Goal: Task Accomplishment & Management: Complete application form

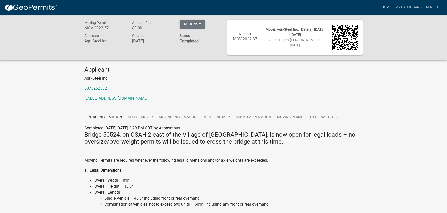
click at [387, 7] on link "Home" at bounding box center [386, 8] width 14 height 10
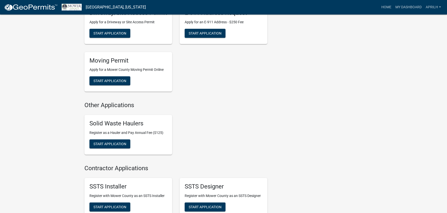
scroll to position [326, 0]
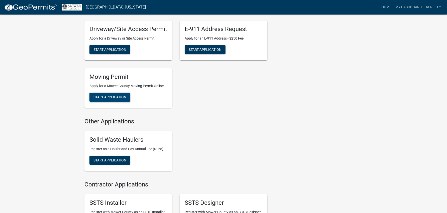
click at [114, 96] on span "Start Application" at bounding box center [109, 97] width 33 height 4
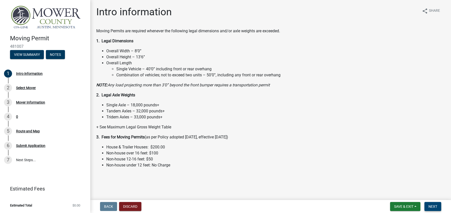
click at [436, 205] on span "Next" at bounding box center [432, 207] width 9 height 4
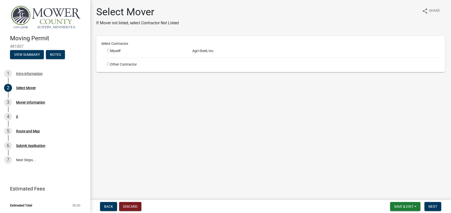
click at [115, 52] on div "Myself" at bounding box center [146, 50] width 78 height 5
click at [108, 49] on input "radio" at bounding box center [108, 50] width 3 height 3
radio input "true"
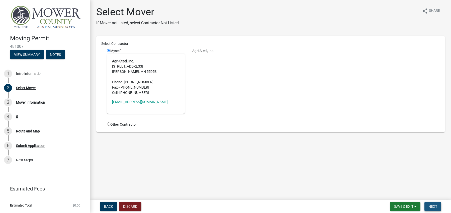
click at [433, 209] on span "Next" at bounding box center [432, 207] width 9 height 4
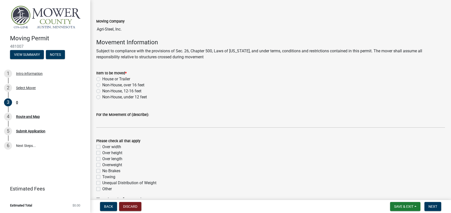
scroll to position [25, 0]
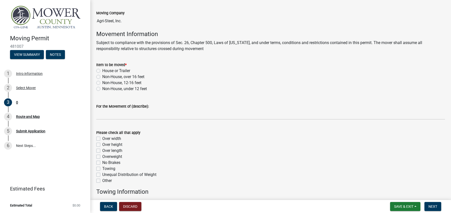
click at [102, 88] on label "Non-House, under 12 feet" at bounding box center [124, 89] width 45 height 6
click at [102, 88] on input "Non-House, under 12 feet" at bounding box center [103, 87] width 3 height 3
radio input "true"
click at [102, 157] on label "Overweight" at bounding box center [112, 157] width 20 height 6
click at [102, 157] on input "Overweight" at bounding box center [103, 155] width 3 height 3
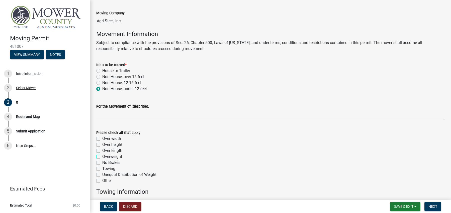
checkbox input "true"
checkbox input "false"
checkbox input "true"
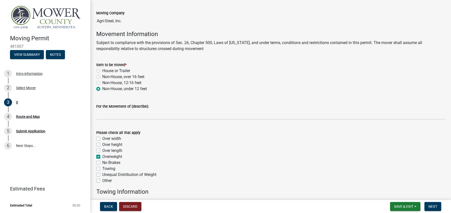
checkbox input "false"
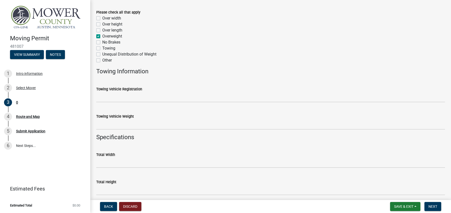
scroll to position [150, 0]
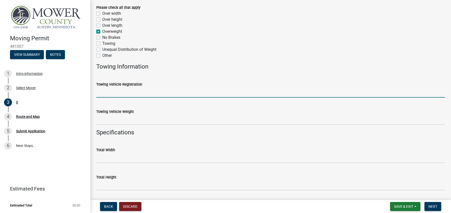
click at [114, 93] on input "Towing Vehicle Registration" at bounding box center [270, 92] width 348 height 10
type input "078412"
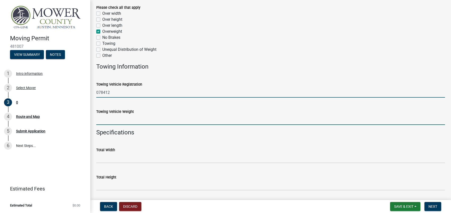
click at [127, 121] on input "Towing Vehicle Weight" at bounding box center [270, 120] width 348 height 10
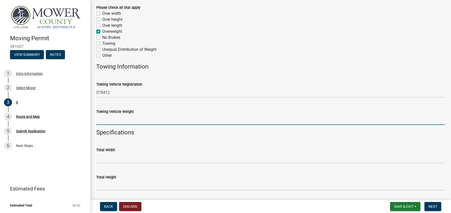
type input "117200"
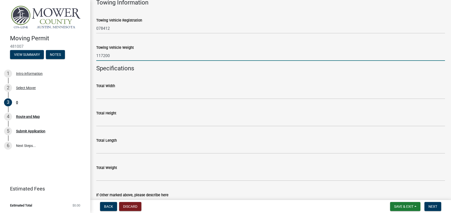
scroll to position [225, 0]
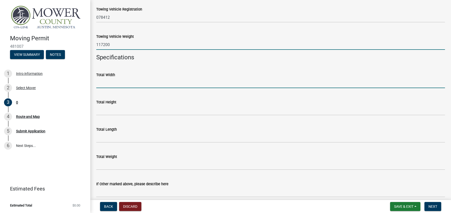
drag, startPoint x: 116, startPoint y: 82, endPoint x: 118, endPoint y: 87, distance: 4.8
click at [116, 82] on input "Total Width" at bounding box center [270, 83] width 348 height 10
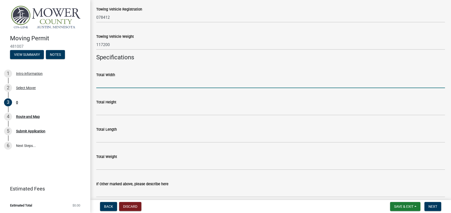
type input "11'"
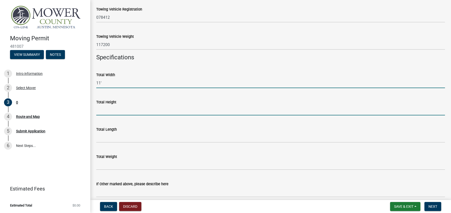
drag, startPoint x: 119, startPoint y: 110, endPoint x: 122, endPoint y: 113, distance: 4.8
click at [119, 110] on input "Total Height" at bounding box center [270, 110] width 348 height 10
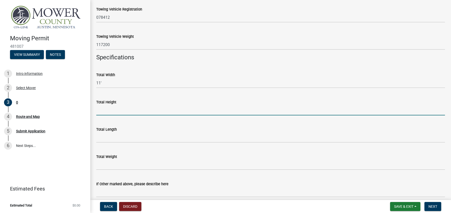
type input "11'6""
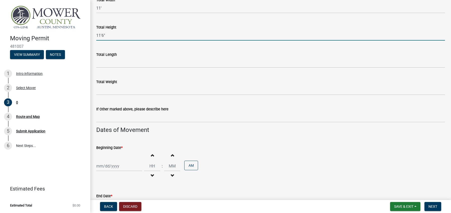
scroll to position [301, 0]
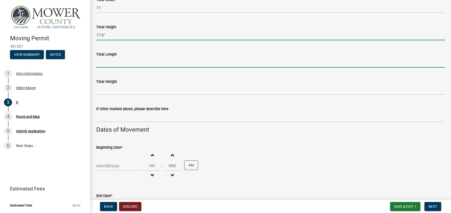
click at [111, 63] on input "Total Length" at bounding box center [270, 62] width 348 height 10
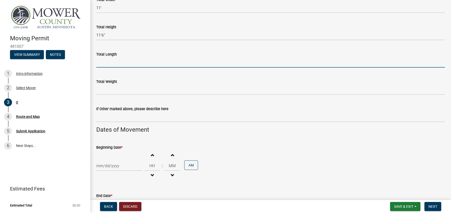
type input "70'"
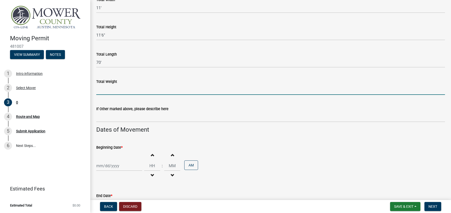
click at [120, 90] on input "Total Weight" at bounding box center [270, 90] width 348 height 10
type input "117200"
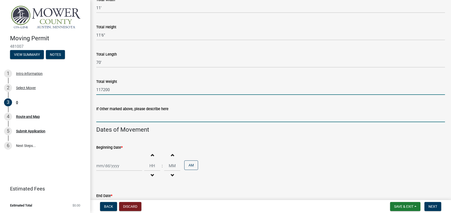
click at [125, 118] on input "If Other marked above, please describe here" at bounding box center [270, 117] width 348 height 10
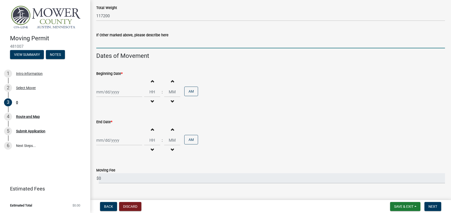
scroll to position [376, 0]
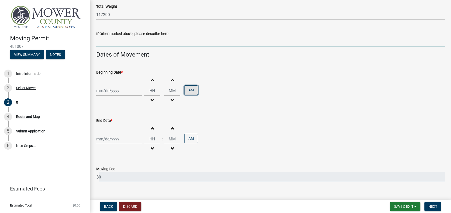
click at [190, 90] on button "AM" at bounding box center [191, 90] width 14 height 10
type input "12"
type input "00"
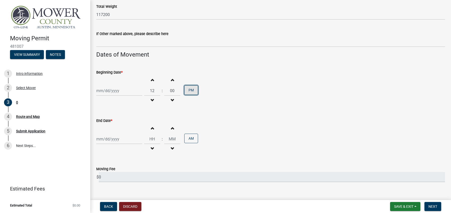
click at [190, 90] on button "PM" at bounding box center [191, 90] width 14 height 10
click at [113, 91] on div at bounding box center [119, 91] width 46 height 10
select select "9"
select select "2025"
click at [134, 132] on div "19" at bounding box center [133, 134] width 8 height 8
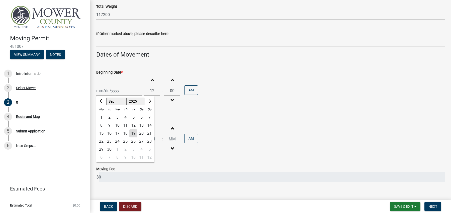
type input "[DATE]"
click at [188, 90] on button "AM" at bounding box center [191, 90] width 14 height 10
click at [114, 137] on div at bounding box center [119, 139] width 46 height 10
select select "9"
select select "2025"
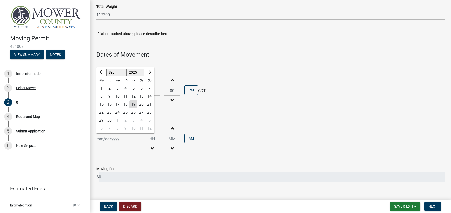
click at [126, 113] on div "25" at bounding box center [125, 112] width 8 height 8
type input "[DATE]"
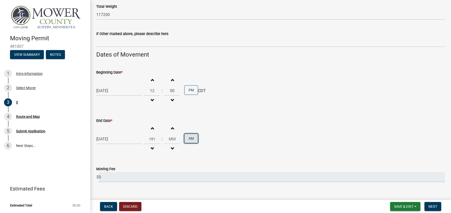
click at [188, 140] on button "AM" at bounding box center [191, 139] width 14 height 10
type input "12"
type input "00"
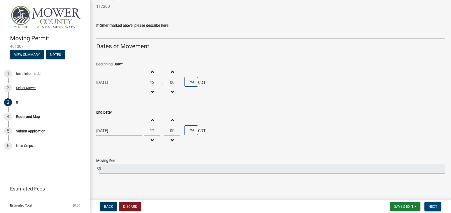
click at [435, 205] on span "Next" at bounding box center [432, 207] width 9 height 4
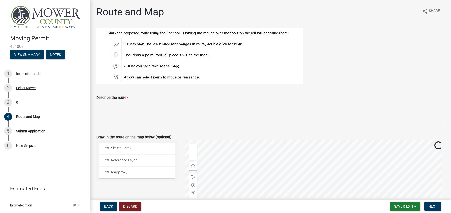
click at [113, 121] on textarea "Describe the route *" at bounding box center [270, 113] width 348 height 24
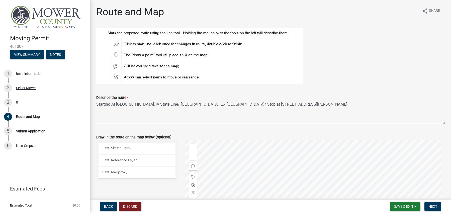
click at [187, 104] on textarea "Starting At [GEOGRAPHIC_DATA], IA State Line/ [GEOGRAPHIC_DATA]. E./ [GEOGRAPHI…" at bounding box center [270, 113] width 348 height 24
click at [310, 103] on textarea "Starting At [GEOGRAPHIC_DATA], IA State Line/ [GEOGRAPHIC_DATA]/ Stop at [STREE…" at bounding box center [270, 113] width 348 height 24
type textarea "Starting At [GEOGRAPHIC_DATA], IA State Line/ [GEOGRAPHIC_DATA]/ Stop at [STREE…"
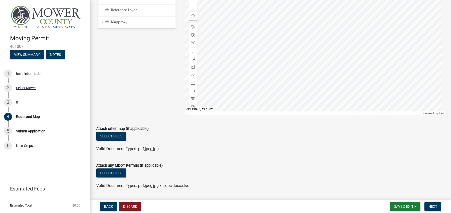
scroll to position [165, 0]
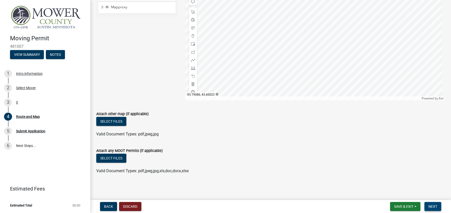
click at [430, 208] on span "Next" at bounding box center [432, 207] width 9 height 4
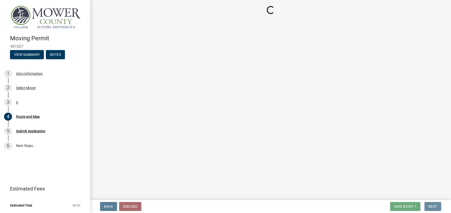
scroll to position [0, 0]
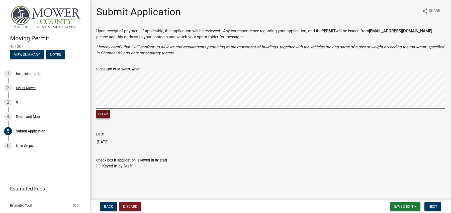
click at [105, 113] on button "Clear" at bounding box center [103, 114] width 14 height 8
click at [161, 115] on div "Clear" at bounding box center [270, 96] width 348 height 48
click at [170, 117] on div "Clear" at bounding box center [270, 96] width 348 height 48
click at [429, 206] on span "Next" at bounding box center [432, 207] width 9 height 4
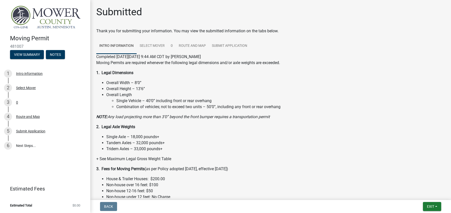
scroll to position [32, 0]
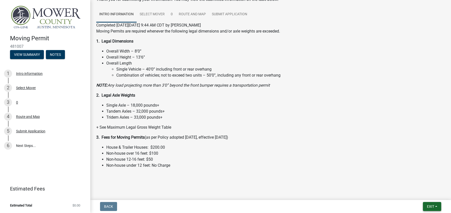
click at [431, 205] on span "Exit" at bounding box center [430, 207] width 7 height 4
click at [412, 193] on button "Save & Exit" at bounding box center [421, 194] width 40 height 12
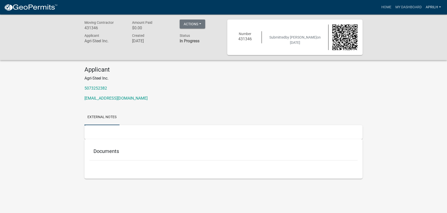
click at [434, 7] on link "Aprilh" at bounding box center [433, 8] width 19 height 10
click at [417, 38] on link "Logout" at bounding box center [423, 37] width 40 height 12
